Goal: Use online tool/utility

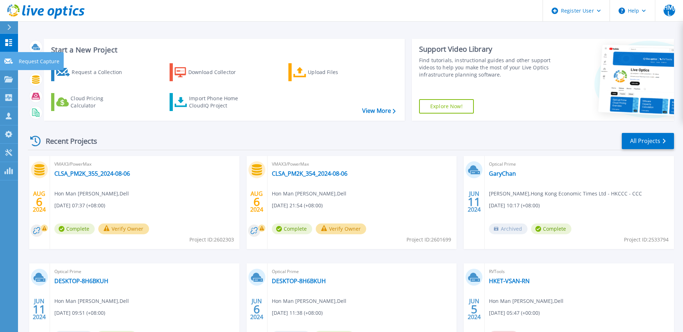
click at [38, 60] on p "Request Capture" at bounding box center [39, 61] width 41 height 19
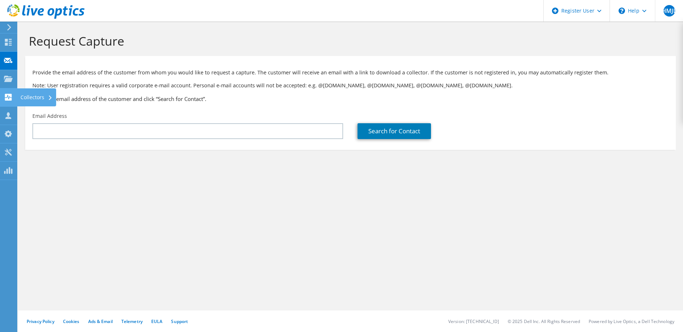
click at [26, 97] on div "Collectors" at bounding box center [36, 98] width 39 height 18
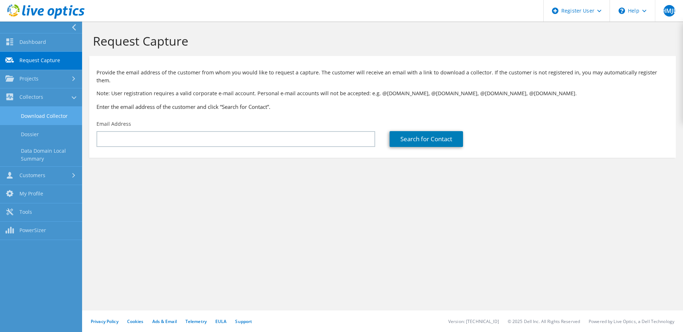
click at [34, 124] on link "Download Collector" at bounding box center [41, 116] width 82 height 18
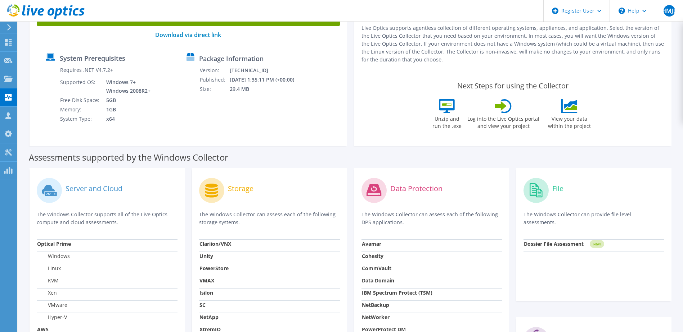
scroll to position [108, 0]
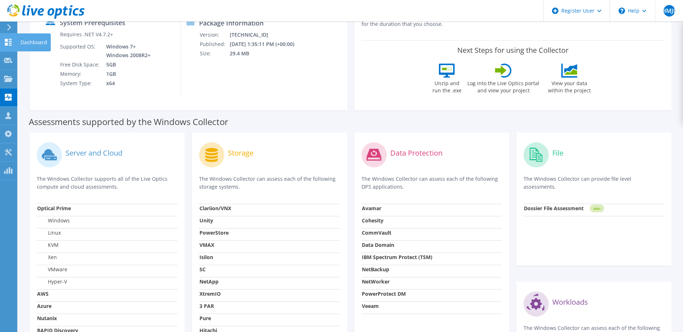
click at [25, 40] on div "Dashboard" at bounding box center [34, 42] width 34 height 18
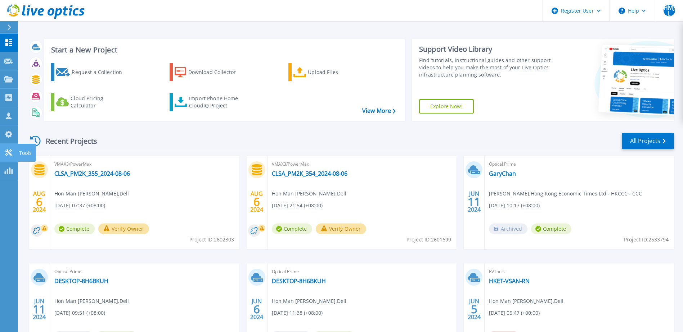
click at [21, 153] on p "Tools" at bounding box center [25, 153] width 13 height 19
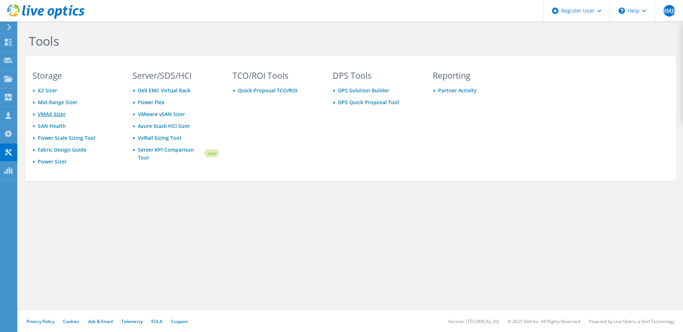
click at [54, 112] on link "VMAX Sizer" at bounding box center [52, 114] width 28 height 7
click at [23, 41] on div "Dashboard" at bounding box center [34, 42] width 34 height 18
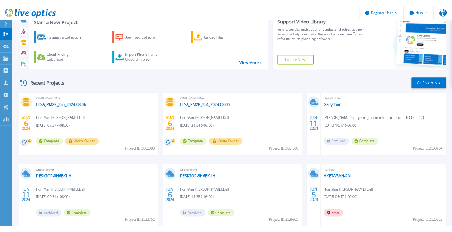
scroll to position [36, 0]
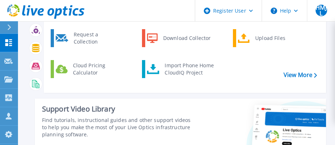
click at [225, 109] on div at bounding box center [261, 140] width 130 height 83
